Goal: Task Accomplishment & Management: Use online tool/utility

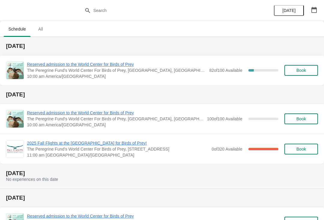
click at [61, 63] on span "Reserved admission to the World Center for Birds of Prey" at bounding box center [116, 64] width 179 height 6
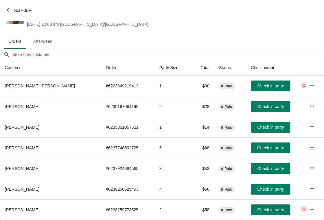
scroll to position [24, 0]
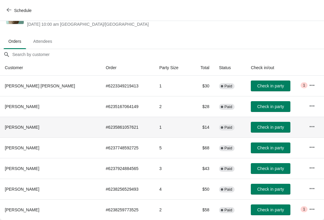
click at [266, 133] on button "Check in party" at bounding box center [271, 127] width 40 height 11
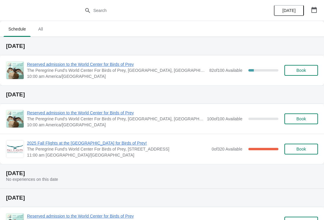
click at [98, 67] on span "Reserved admission to the World Center for Birds of Prey" at bounding box center [116, 64] width 179 height 6
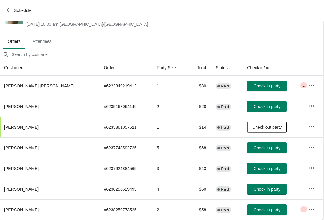
scroll to position [24, 0]
click at [270, 207] on button "Check in party" at bounding box center [267, 210] width 40 height 11
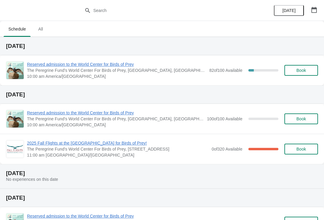
click at [53, 59] on div "Reserved admission to the World Center for Birds of Prey The Peregrine Fund's W…" at bounding box center [162, 70] width 324 height 30
click at [124, 67] on span "Reserved admission to the World Center for Birds of Prey" at bounding box center [116, 64] width 179 height 6
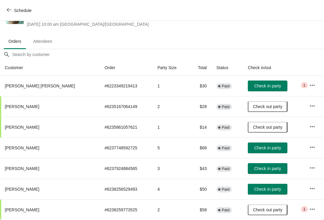
scroll to position [24, 0]
click at [270, 187] on span "Check in party" at bounding box center [267, 189] width 27 height 5
